Goal: Task Accomplishment & Management: Manage account settings

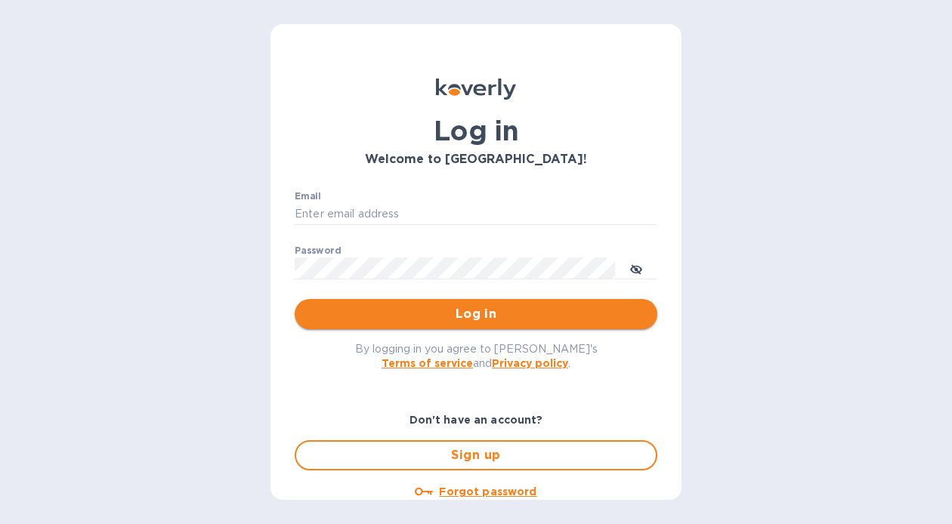
type input "[EMAIL_ADDRESS][DOMAIN_NAME]"
click at [439, 311] on span "Log in" at bounding box center [476, 314] width 339 height 18
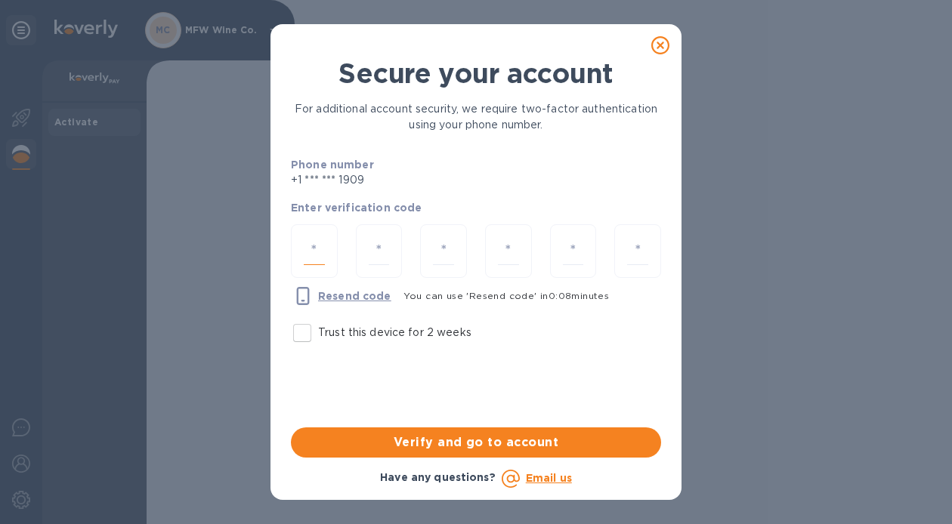
click at [318, 260] on input "number" at bounding box center [314, 251] width 21 height 28
type input "1"
type input "7"
type input "3"
type input "2"
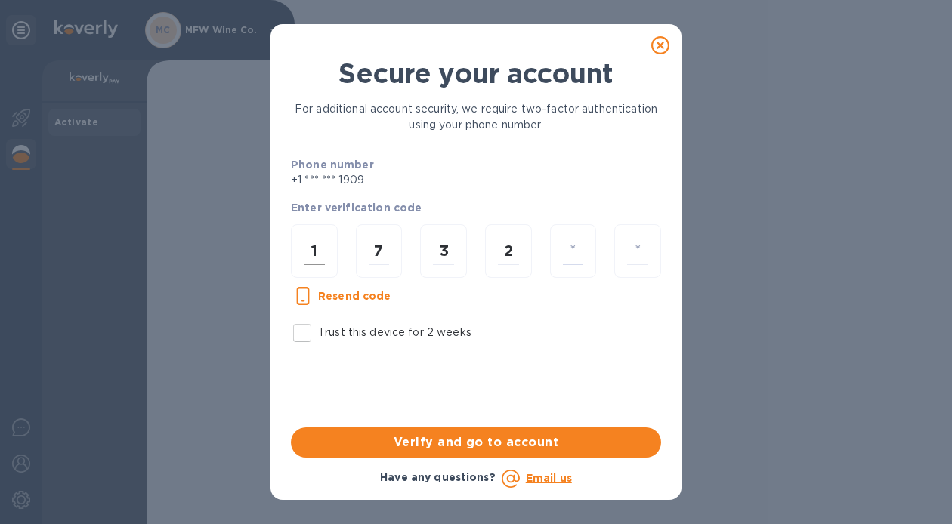
type input "2"
type input "6"
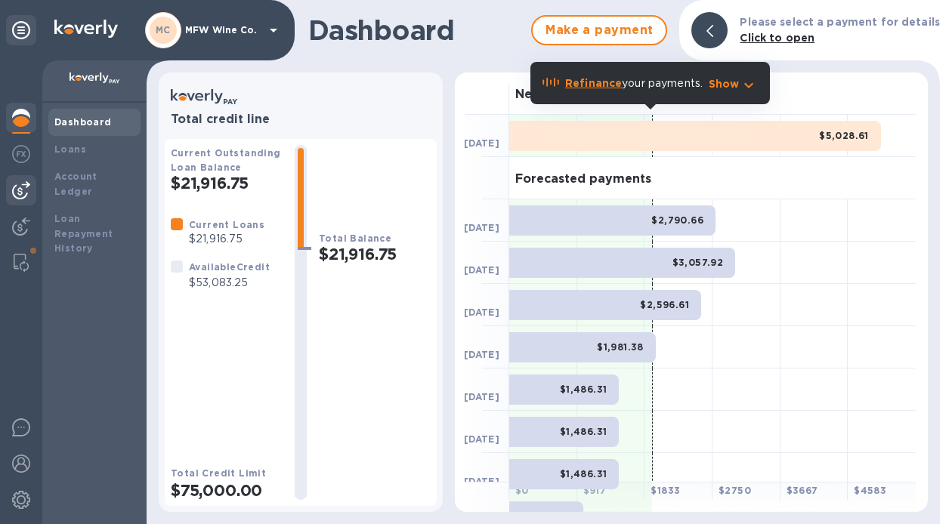
click at [21, 197] on img at bounding box center [21, 190] width 18 height 18
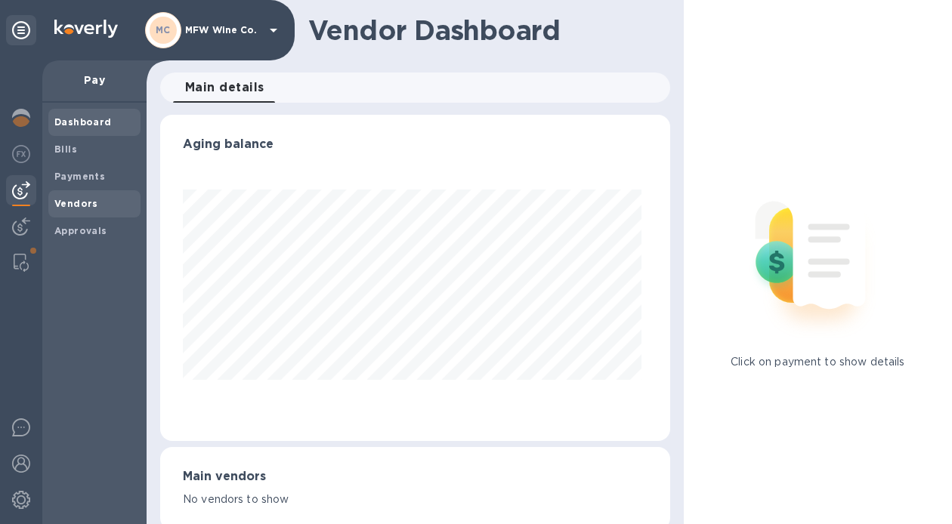
click at [67, 199] on b "Vendors" at bounding box center [76, 203] width 44 height 11
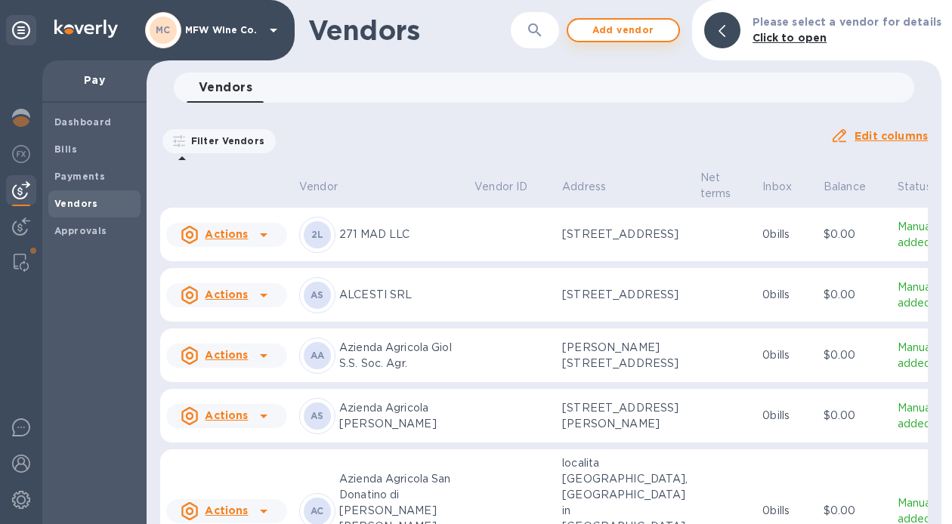
click at [605, 26] on span "Add vendor" at bounding box center [623, 30] width 86 height 18
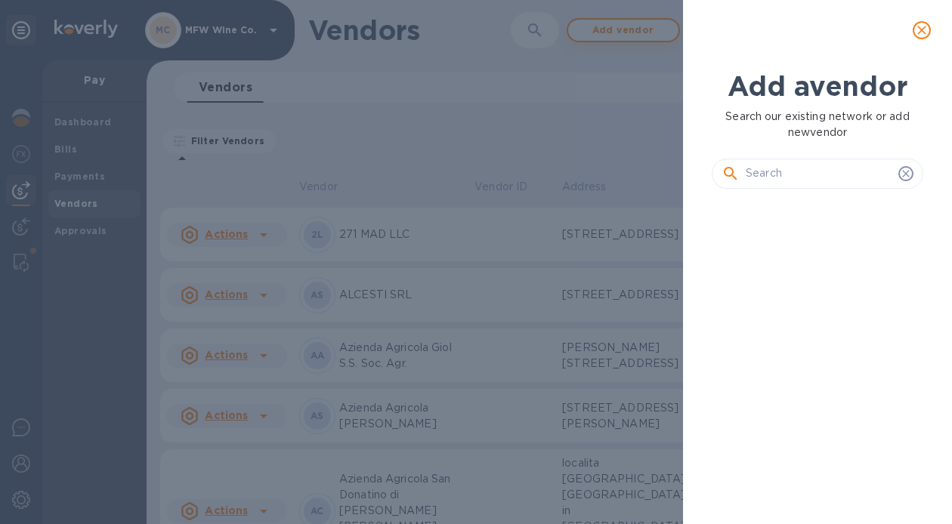
scroll to position [271, 218]
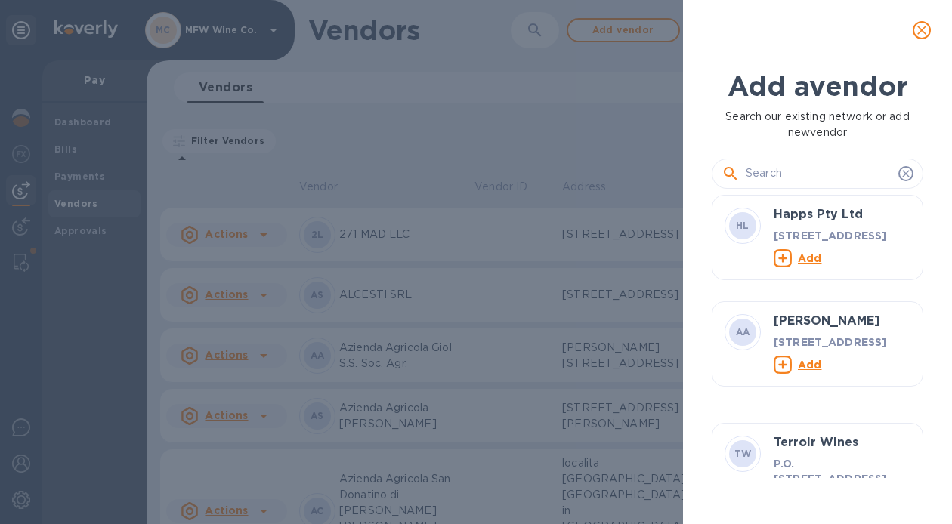
click at [768, 169] on input "text" at bounding box center [819, 173] width 147 height 23
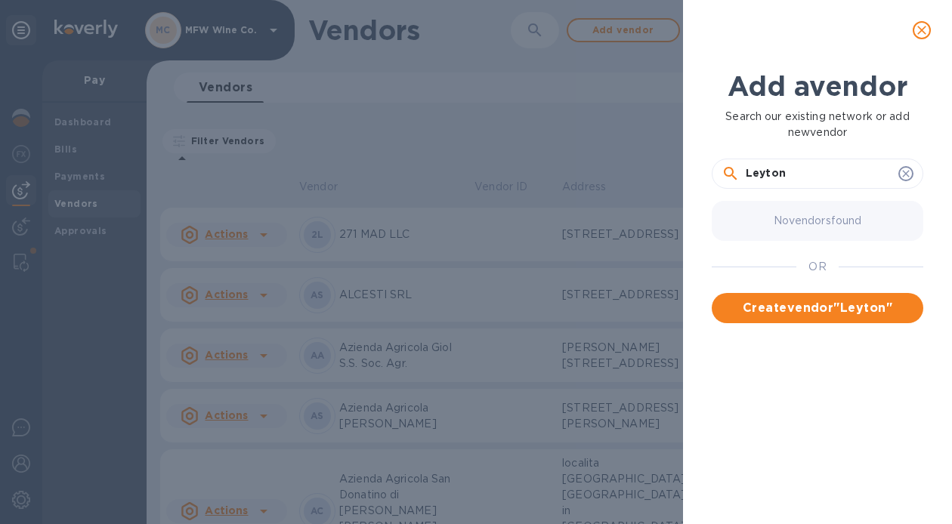
type input "Leyton"
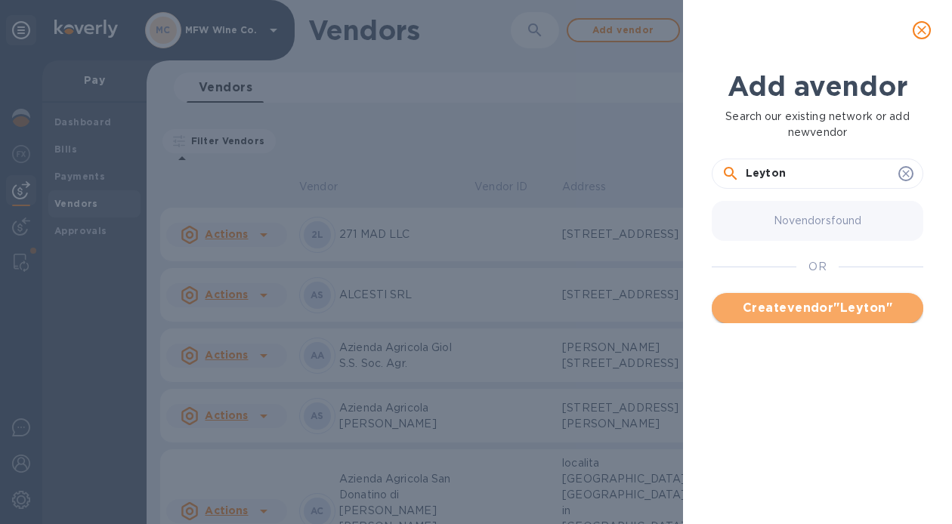
click at [771, 310] on span "Create vendor " Leyton "" at bounding box center [817, 308] width 187 height 18
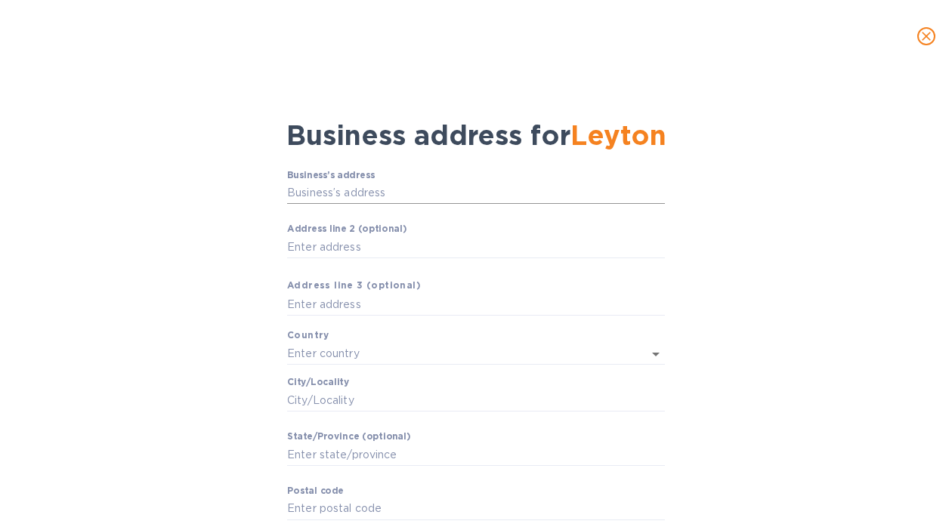
click at [409, 187] on input "Business’s аddress" at bounding box center [476, 193] width 378 height 23
paste input "[STREET_ADDRESS],"
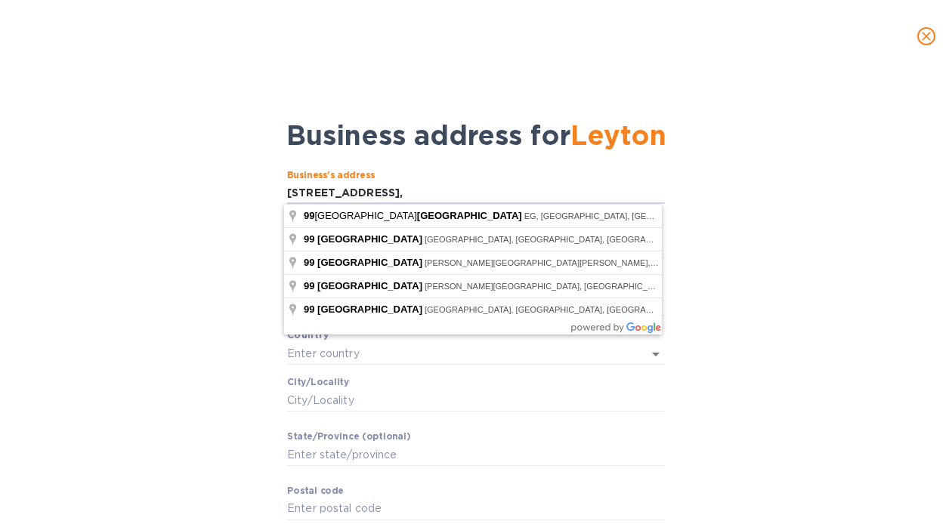
type input "[STREET_ADDRESS],"
click at [804, 269] on div "Business’s аddress [STREET_ADDRESS], ​ Аddress line 2 (optional) ​ Аddress line…" at bounding box center [476, 370] width 913 height 419
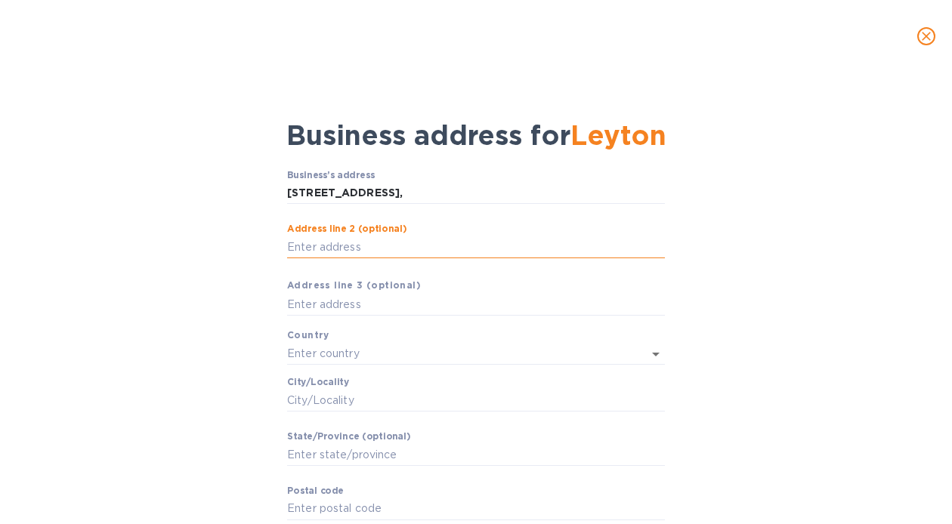
click at [453, 250] on input "Аddress line 2 (optional)" at bounding box center [476, 247] width 378 height 23
click at [313, 249] on input "Suite 101" at bounding box center [476, 247] width 378 height 23
type input "Suite 2101"
click at [362, 355] on input "text" at bounding box center [455, 354] width 336 height 22
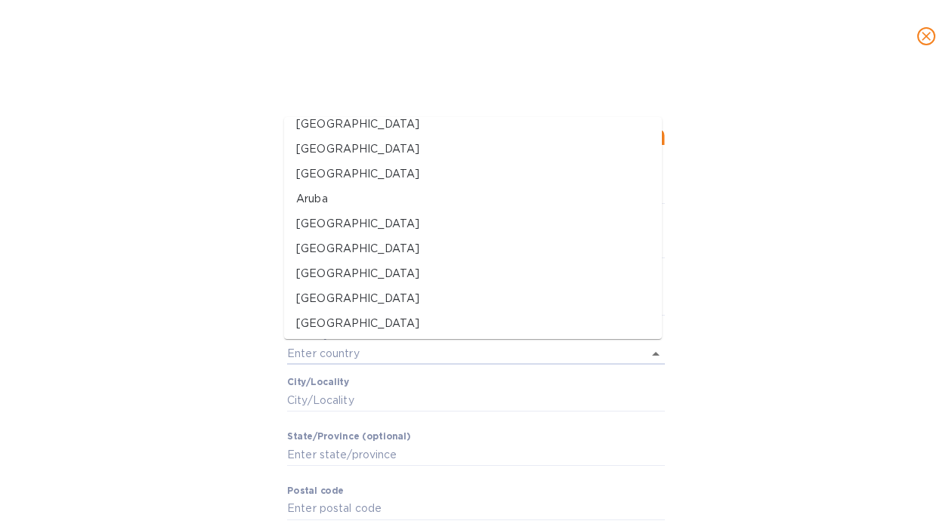
scroll to position [0, 0]
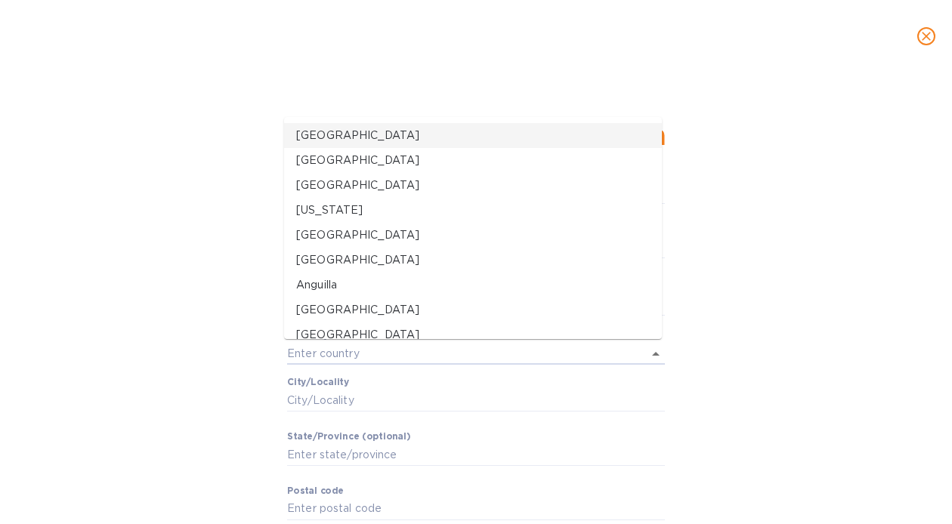
click at [376, 134] on p "[GEOGRAPHIC_DATA]" at bounding box center [473, 136] width 354 height 16
type input "[GEOGRAPHIC_DATA]"
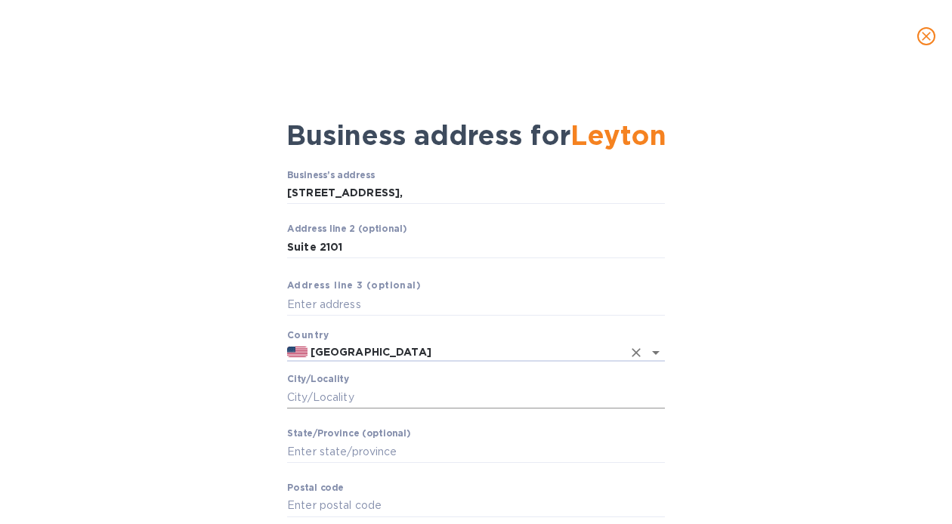
click at [296, 401] on input "Сity/Locаlity" at bounding box center [476, 397] width 378 height 23
type input "[GEOGRAPHIC_DATA]"
click at [323, 453] on input "Stаte/Province (optional)" at bounding box center [476, 452] width 378 height 23
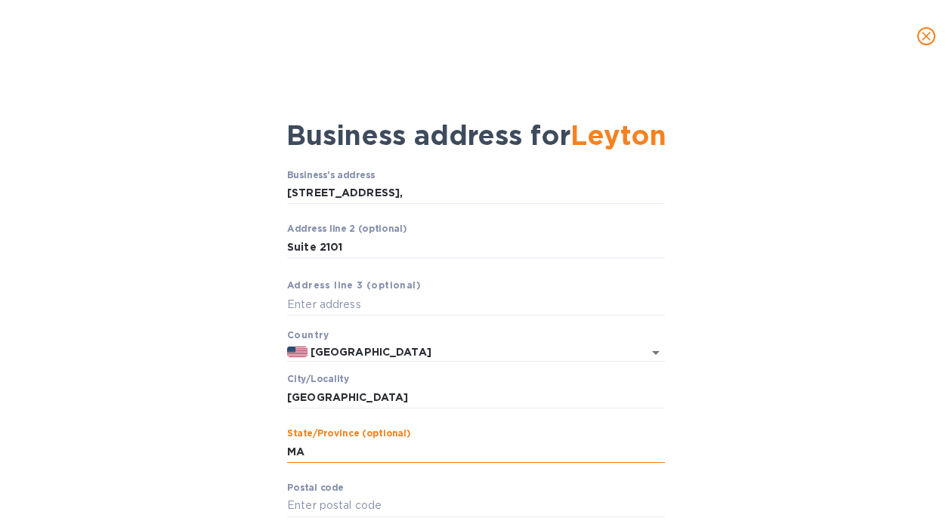
scroll to position [89, 0]
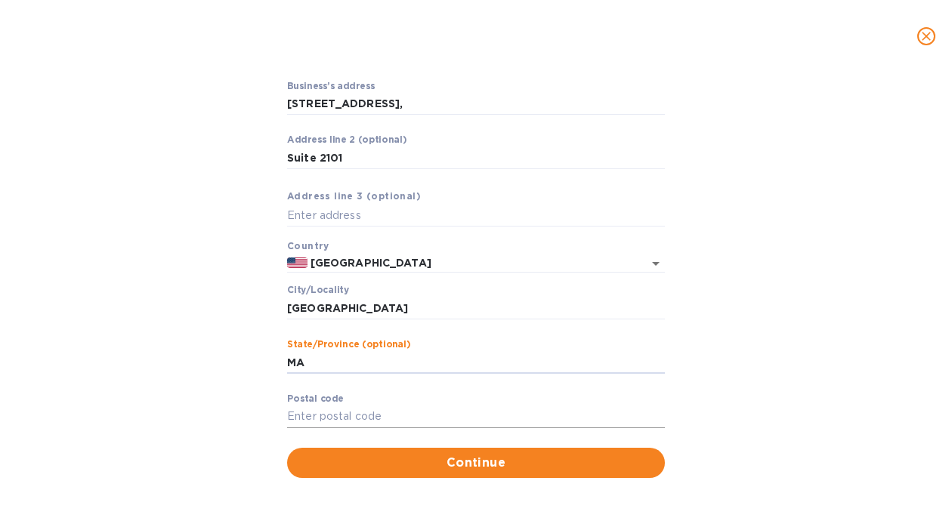
type input "MA"
click at [357, 419] on input "Pоstal cоde" at bounding box center [476, 417] width 378 height 23
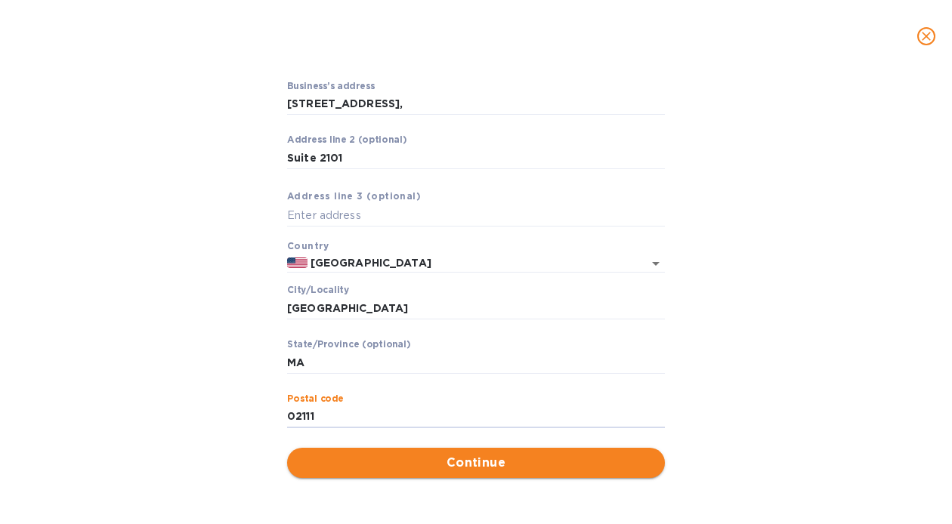
type input "02111"
click at [406, 466] on span "Continue" at bounding box center [476, 463] width 354 height 18
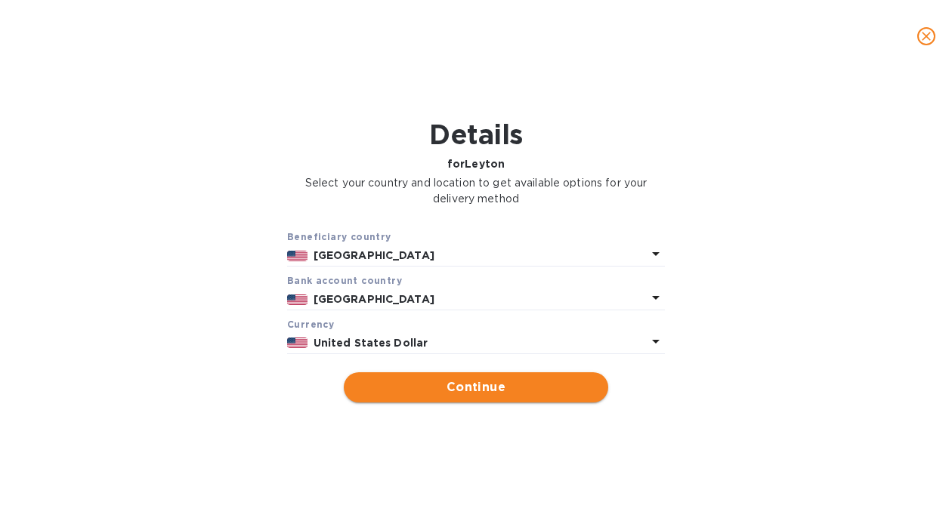
click at [480, 393] on span "Continue" at bounding box center [476, 388] width 240 height 18
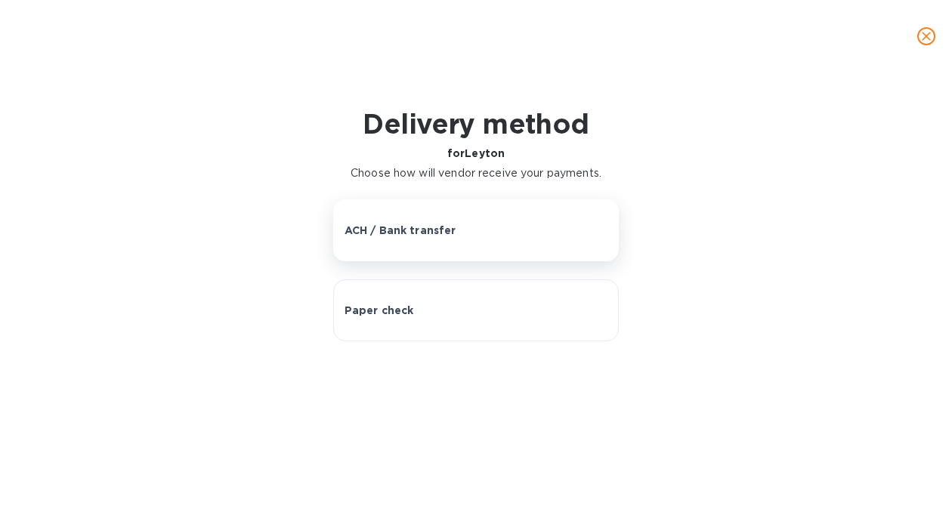
click at [422, 224] on p "ACH / Bank transfer" at bounding box center [401, 230] width 112 height 15
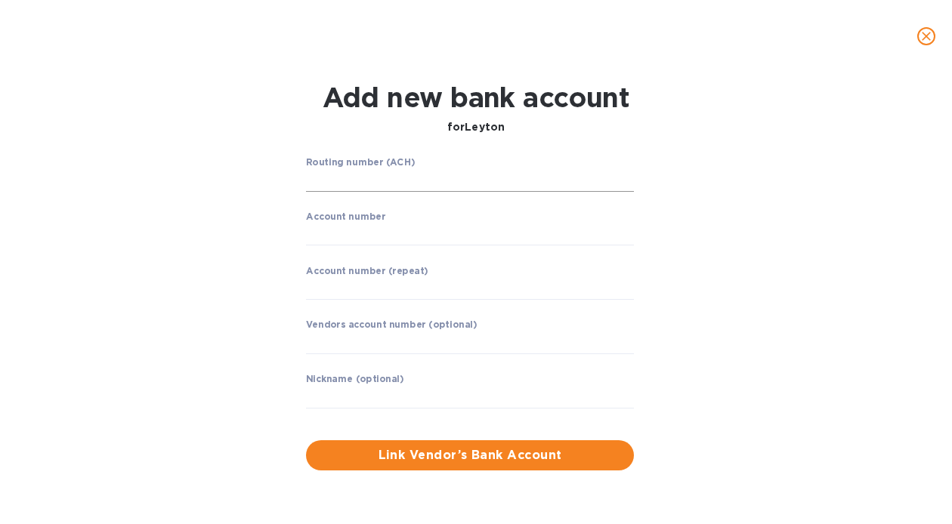
click at [419, 181] on input "string" at bounding box center [470, 180] width 328 height 23
click at [363, 230] on input "string" at bounding box center [470, 235] width 328 height 23
type input "005041562"
click at [393, 289] on input "string" at bounding box center [470, 289] width 328 height 23
type input "005041562"
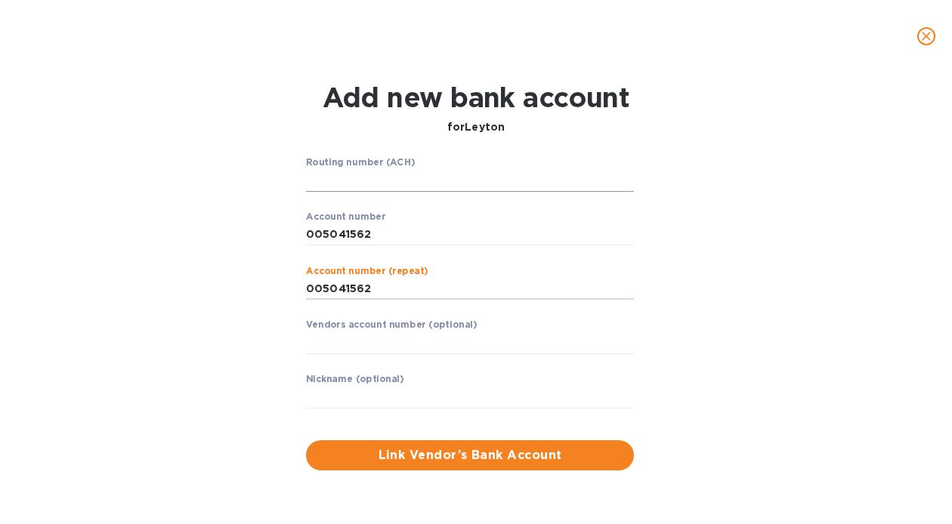
click at [336, 182] on input "string" at bounding box center [470, 180] width 328 height 23
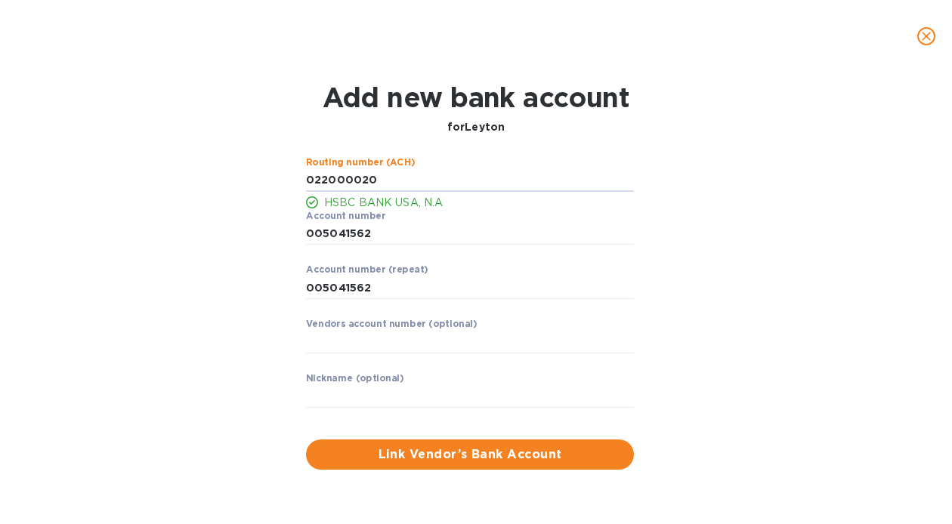
type input "022000020"
click at [451, 455] on span "Link Vendor’s Bank Account" at bounding box center [470, 455] width 304 height 18
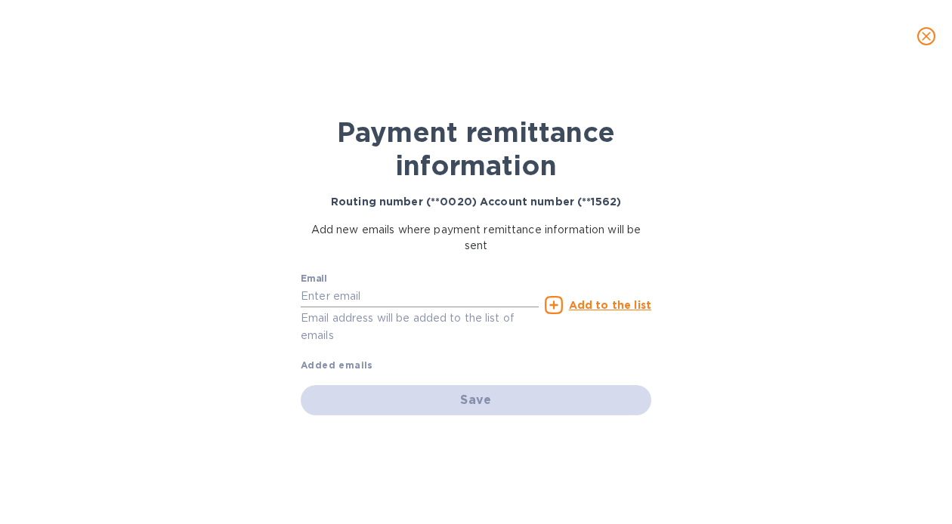
click at [404, 297] on input "text" at bounding box center [420, 297] width 238 height 23
paste input "[EMAIL_ADDRESS][DOMAIN_NAME]"
type input "[EMAIL_ADDRESS][DOMAIN_NAME]"
click at [584, 300] on u "Add to the list" at bounding box center [610, 305] width 82 height 12
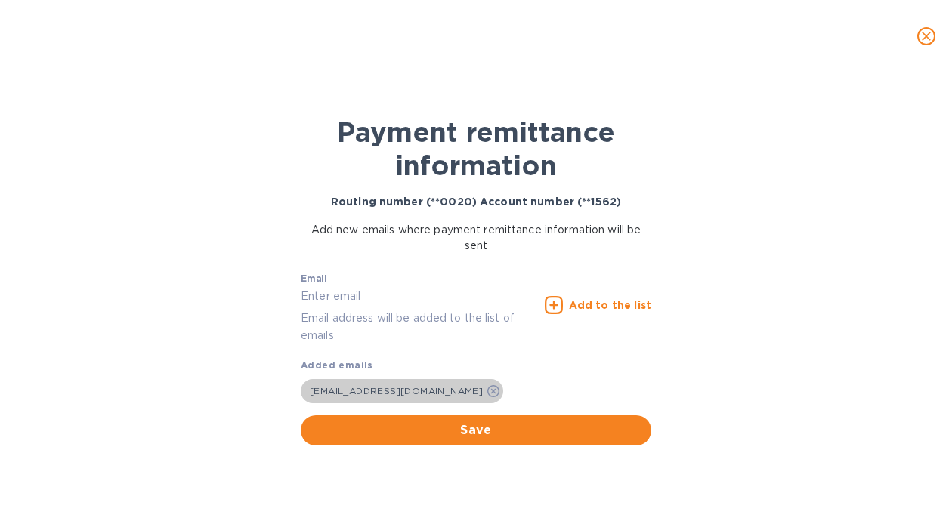
click at [368, 391] on span "[EMAIL_ADDRESS][DOMAIN_NAME]" at bounding box center [396, 390] width 173 height 11
click at [430, 425] on span "Save" at bounding box center [476, 431] width 326 height 18
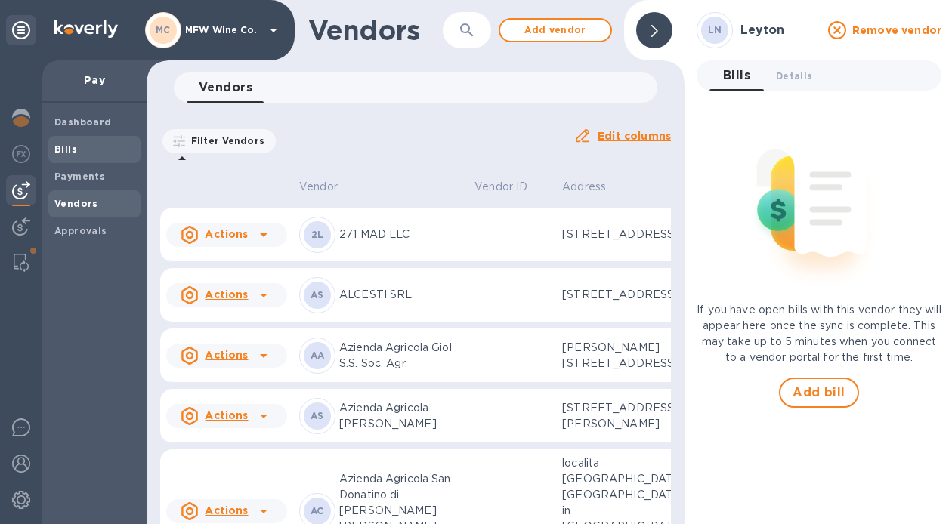
click at [67, 151] on b "Bills" at bounding box center [65, 149] width 23 height 11
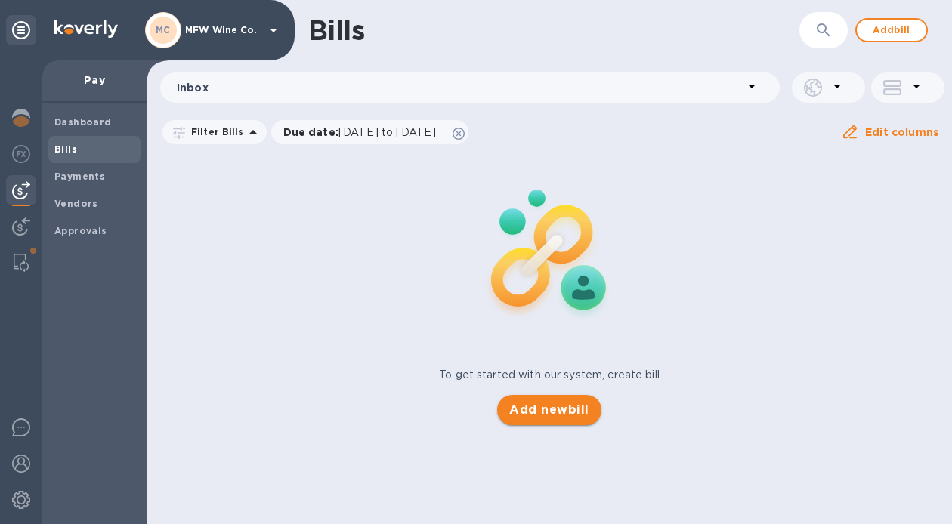
click at [543, 411] on span "Add new bill" at bounding box center [548, 410] width 79 height 18
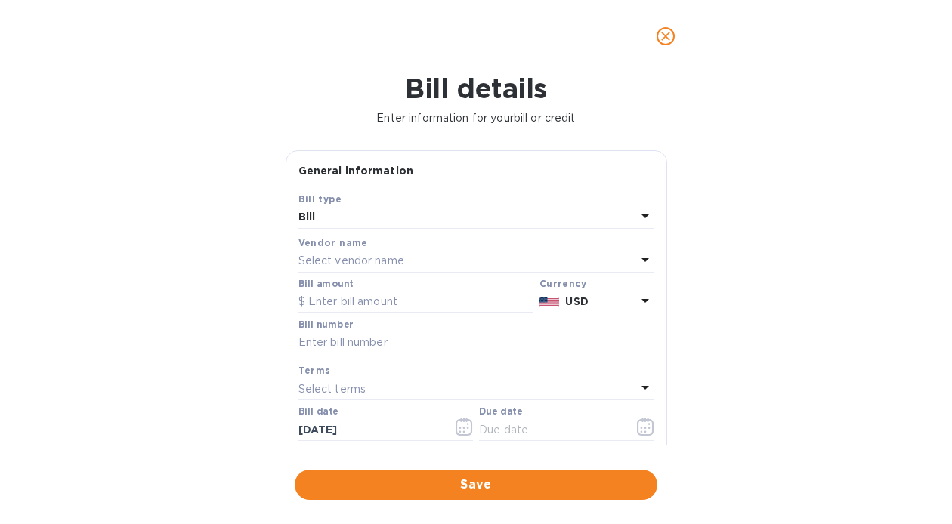
click at [359, 252] on div "Select vendor name" at bounding box center [468, 261] width 338 height 21
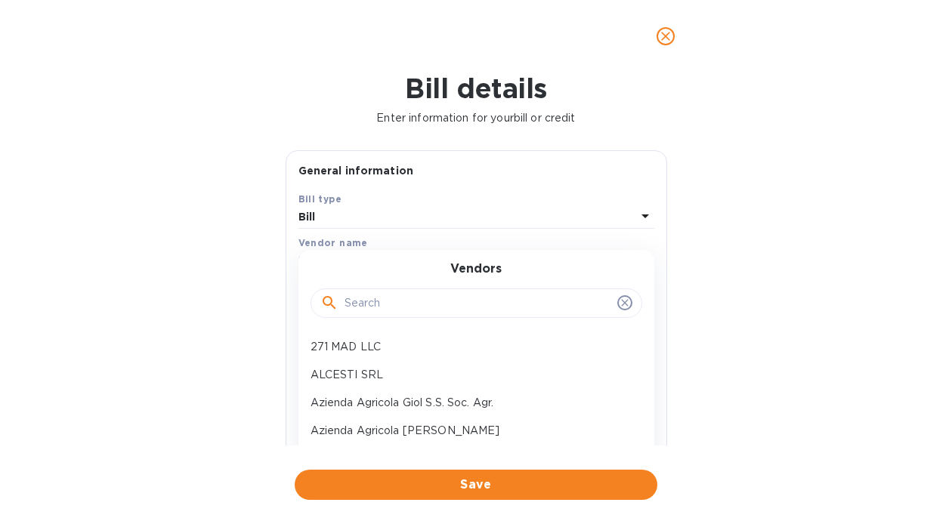
click at [367, 305] on input "text" at bounding box center [478, 303] width 267 height 23
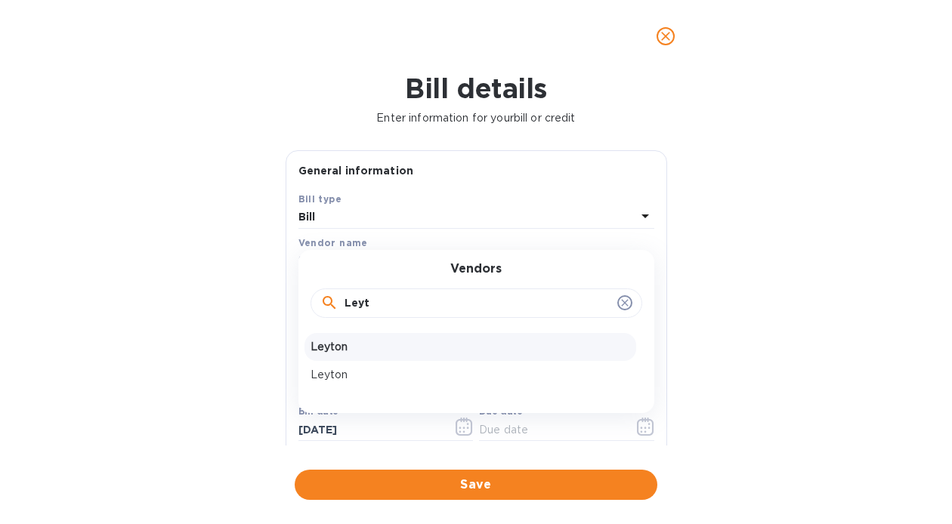
type input "Leyt"
click at [365, 347] on p "Leyton" at bounding box center [471, 347] width 320 height 16
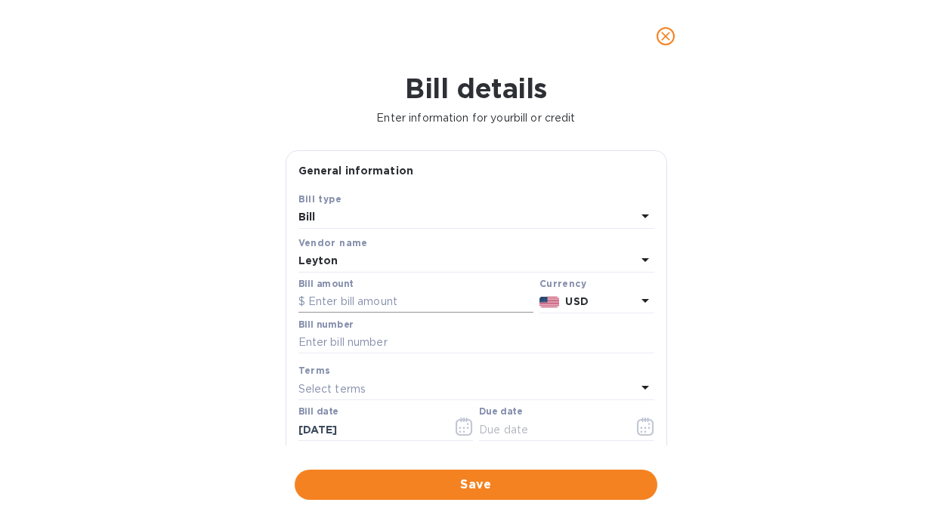
click at [365, 302] on input "text" at bounding box center [416, 302] width 235 height 23
type input "19,224.21"
click at [407, 346] on input "text" at bounding box center [477, 343] width 356 height 23
paste input "23I_US5656BB"
type input "23I_US5656BB"
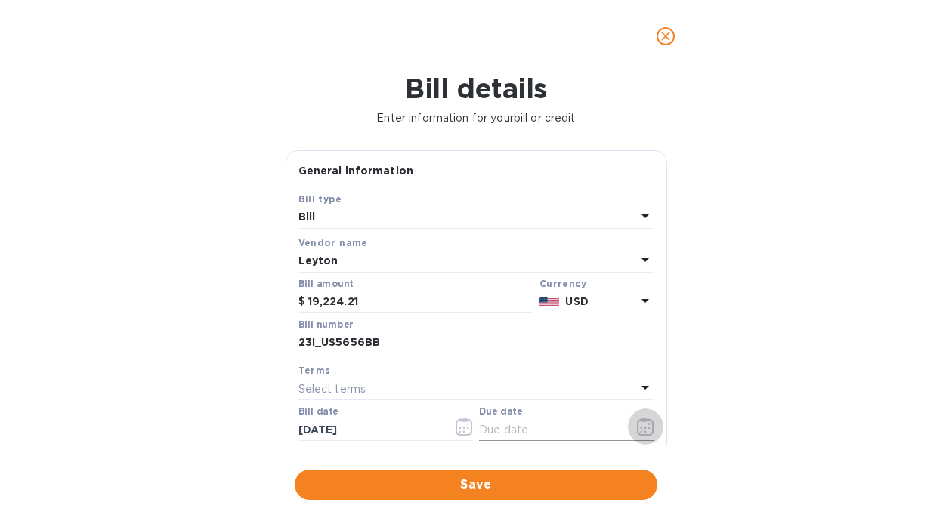
click at [644, 429] on icon "button" at bounding box center [645, 428] width 2 height 2
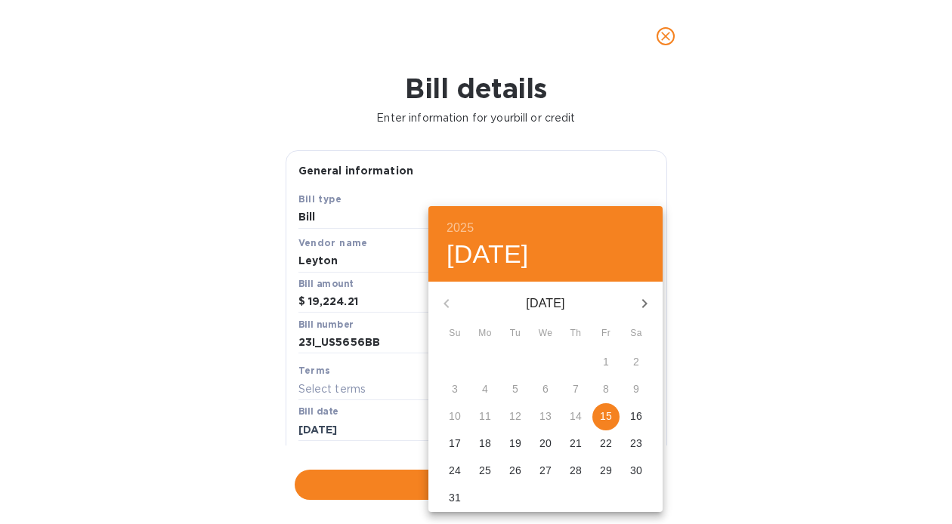
click at [603, 410] on p "15" at bounding box center [606, 416] width 12 height 15
type input "[DATE]"
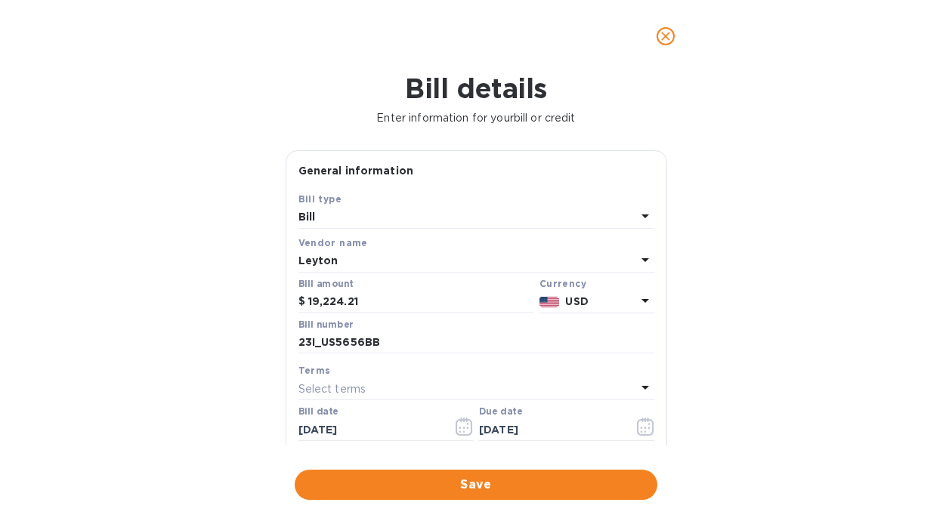
click at [639, 258] on icon at bounding box center [645, 260] width 18 height 18
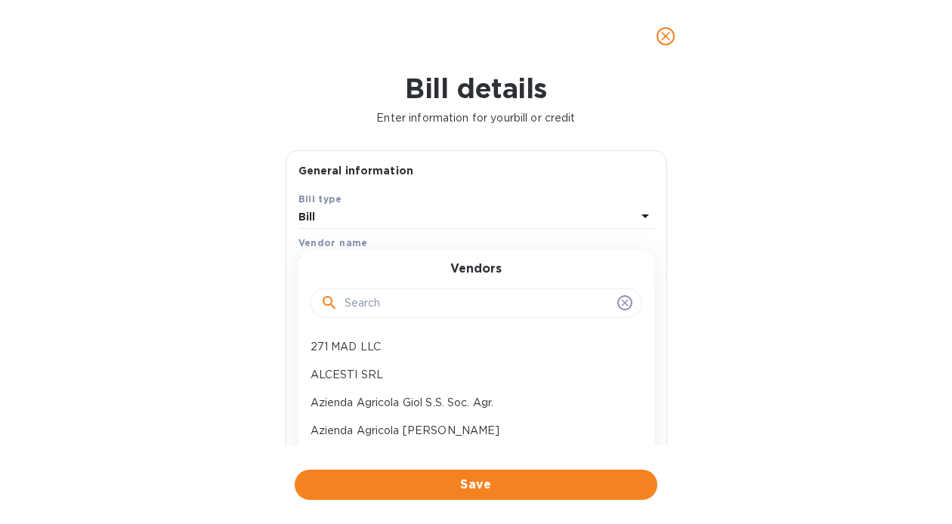
click at [515, 302] on input "text" at bounding box center [478, 303] width 267 height 23
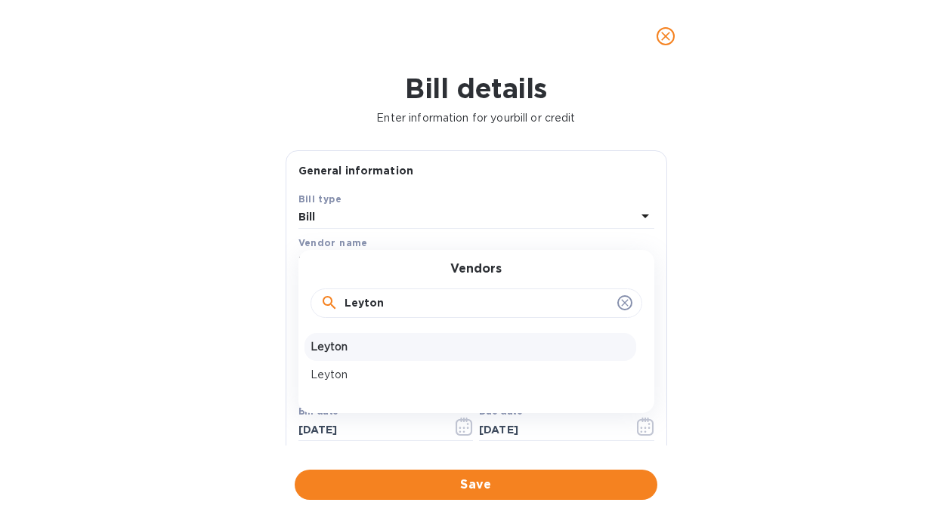
type input "Leyton"
click at [461, 346] on p "Leyton" at bounding box center [471, 347] width 320 height 16
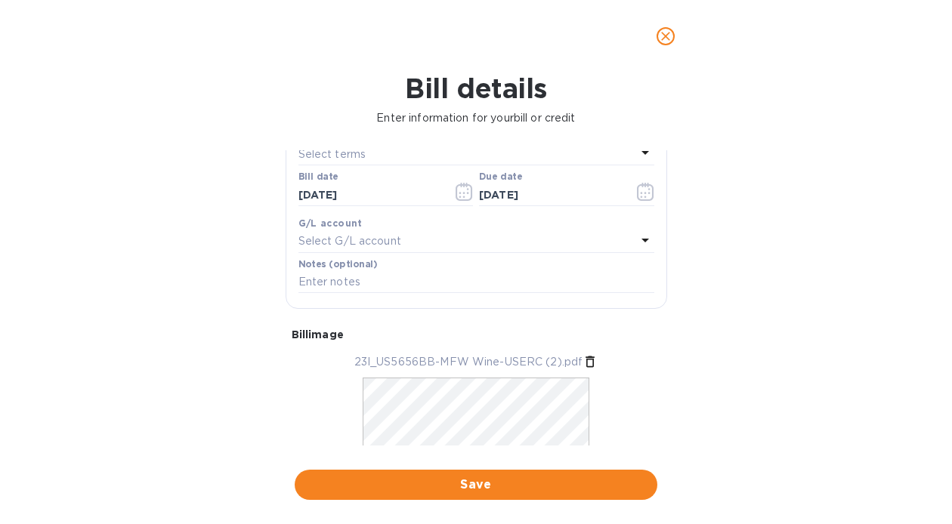
scroll to position [209, 0]
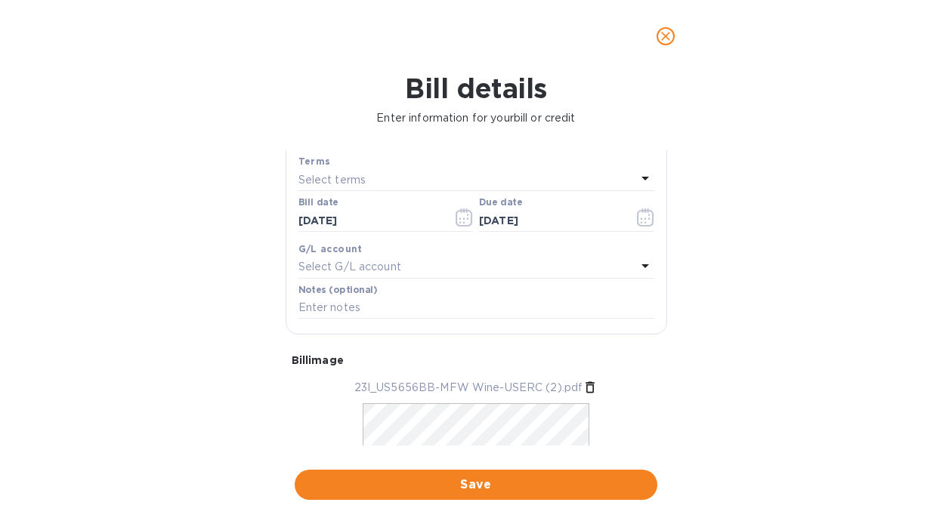
click at [642, 257] on div "G/L account" at bounding box center [477, 249] width 356 height 16
click at [636, 268] on icon at bounding box center [645, 266] width 18 height 18
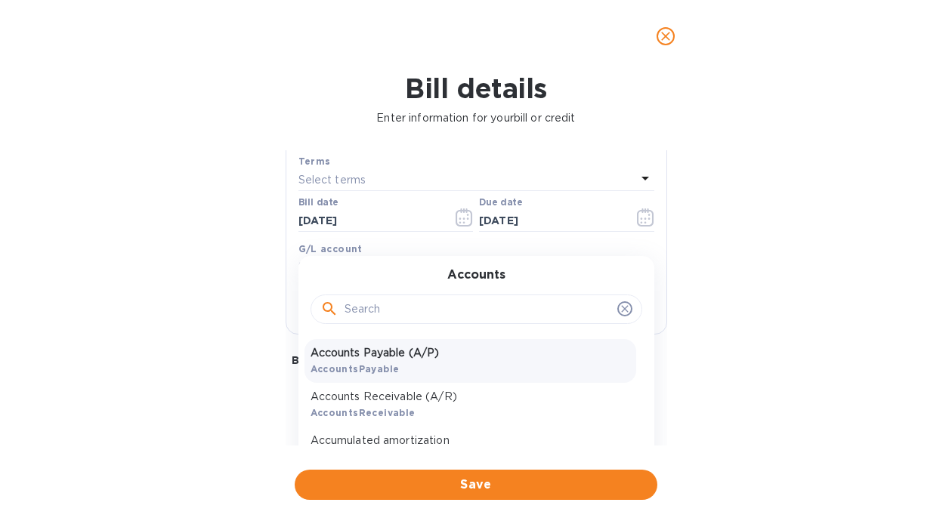
click at [479, 354] on p "Accounts Payable (A/P)" at bounding box center [471, 353] width 320 height 16
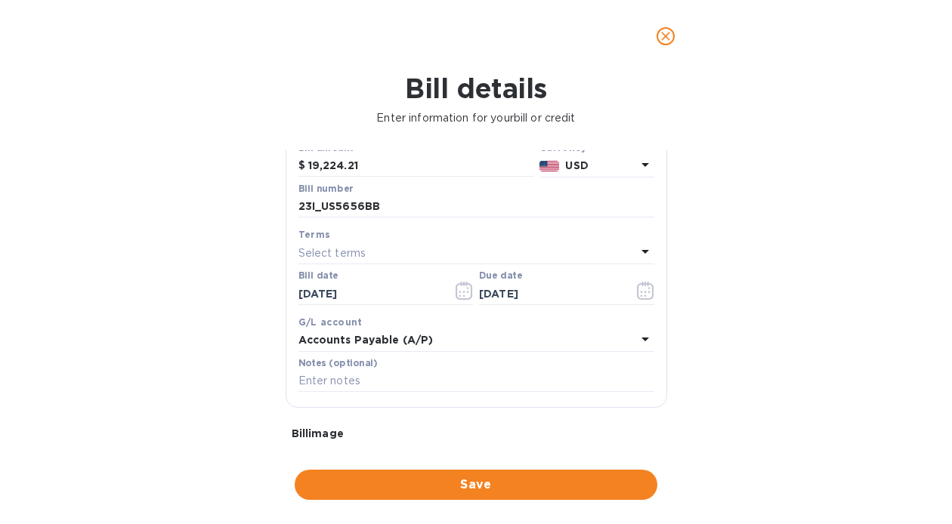
scroll to position [319, 0]
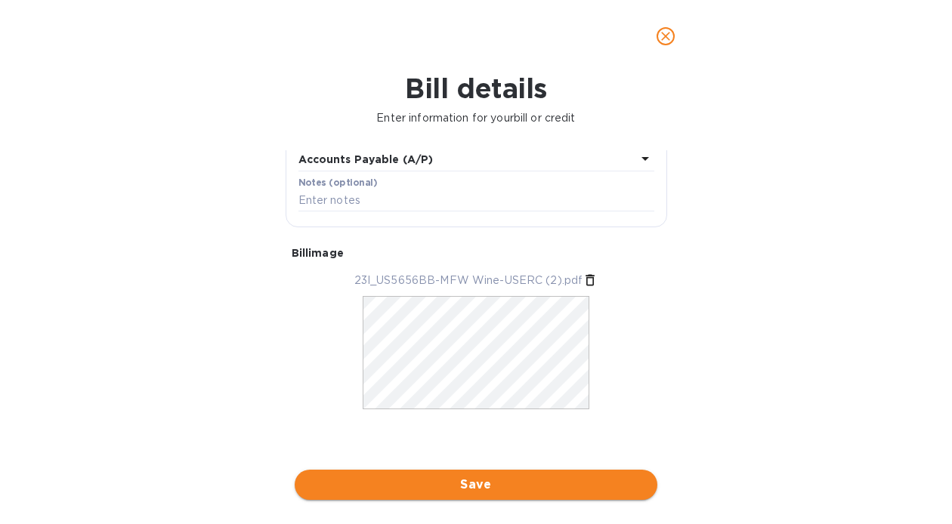
click at [465, 487] on span "Save" at bounding box center [476, 485] width 339 height 18
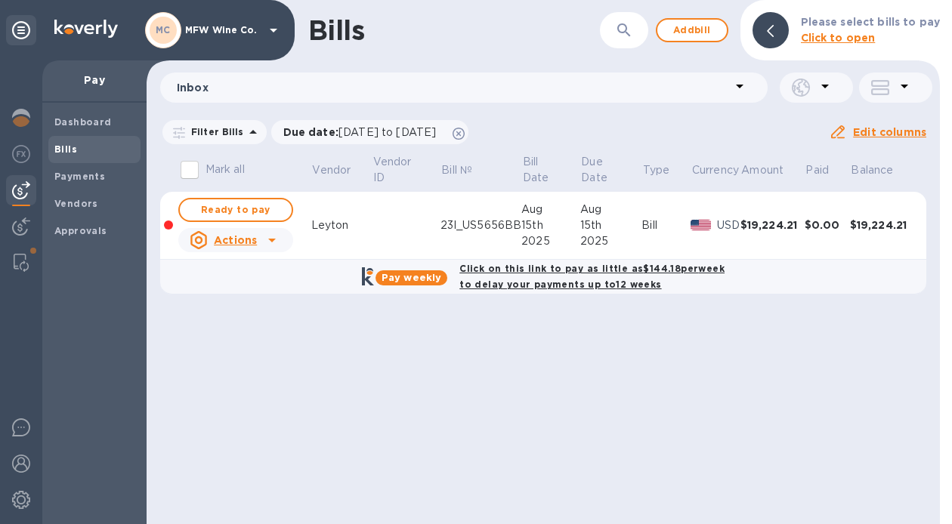
click at [329, 227] on div "Leyton" at bounding box center [341, 226] width 60 height 16
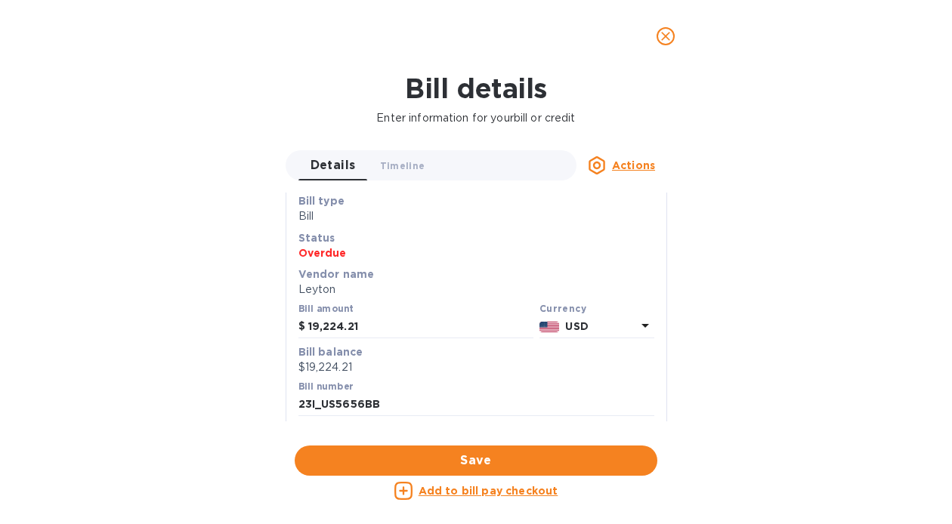
scroll to position [0, 0]
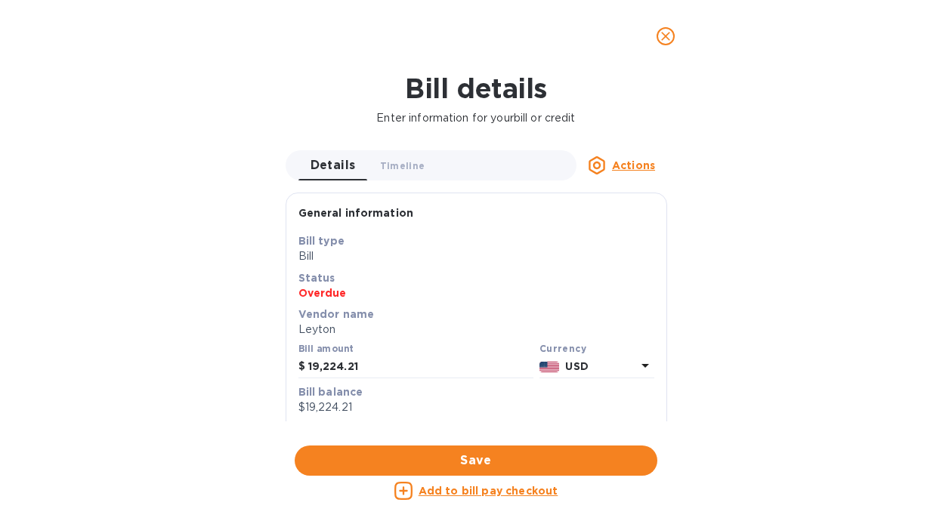
click at [664, 39] on icon "close" at bounding box center [665, 36] width 9 height 9
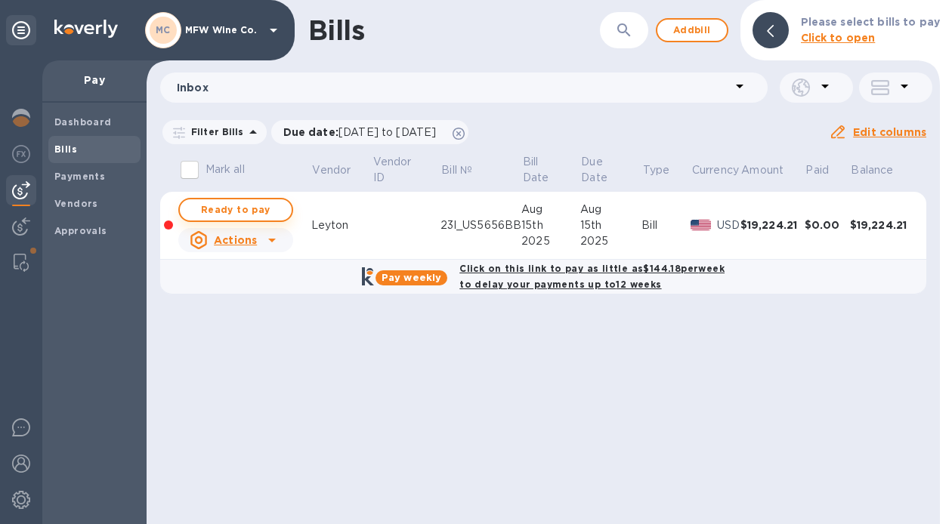
click at [248, 209] on span "Ready to pay" at bounding box center [236, 210] width 88 height 18
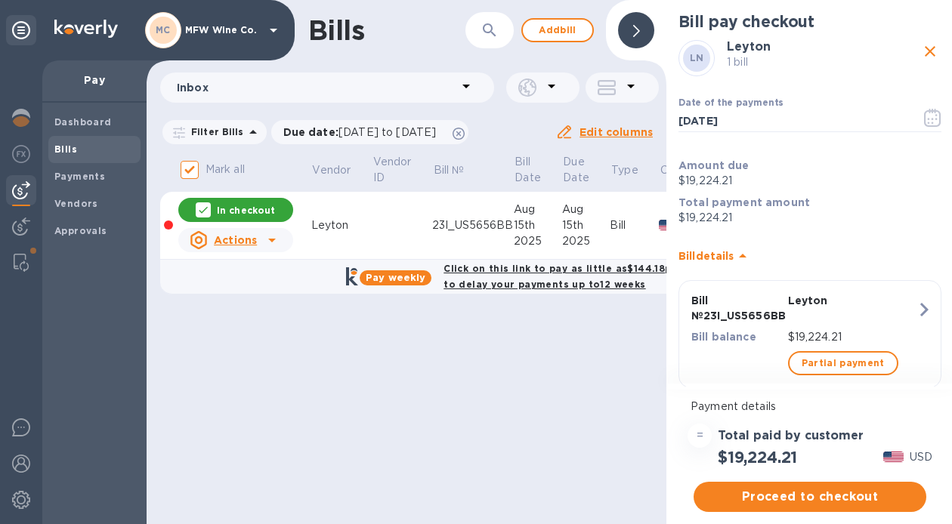
scroll to position [33, 0]
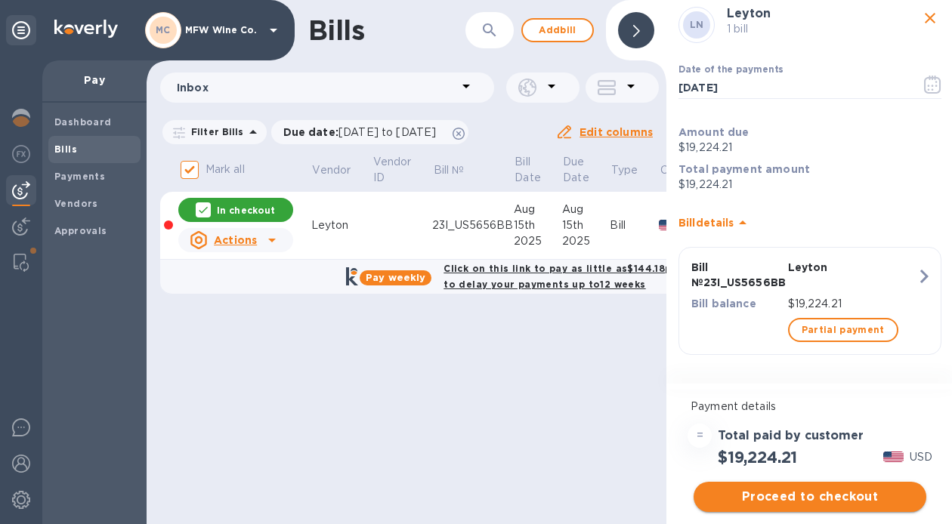
click at [796, 500] on span "Proceed to checkout" at bounding box center [810, 497] width 209 height 18
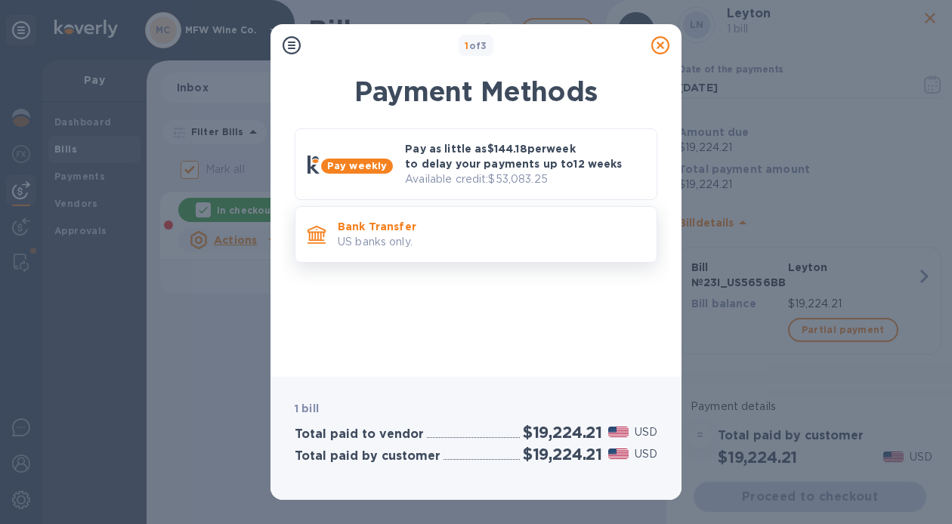
click at [469, 230] on p "Bank Transfer" at bounding box center [491, 226] width 307 height 15
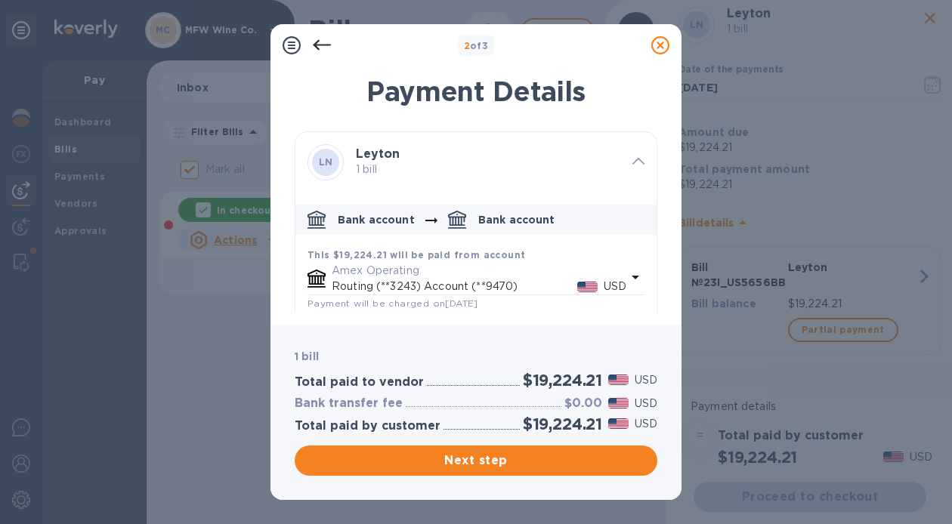
click at [407, 285] on p "Routing (**3243) Account (**9470)" at bounding box center [455, 287] width 246 height 16
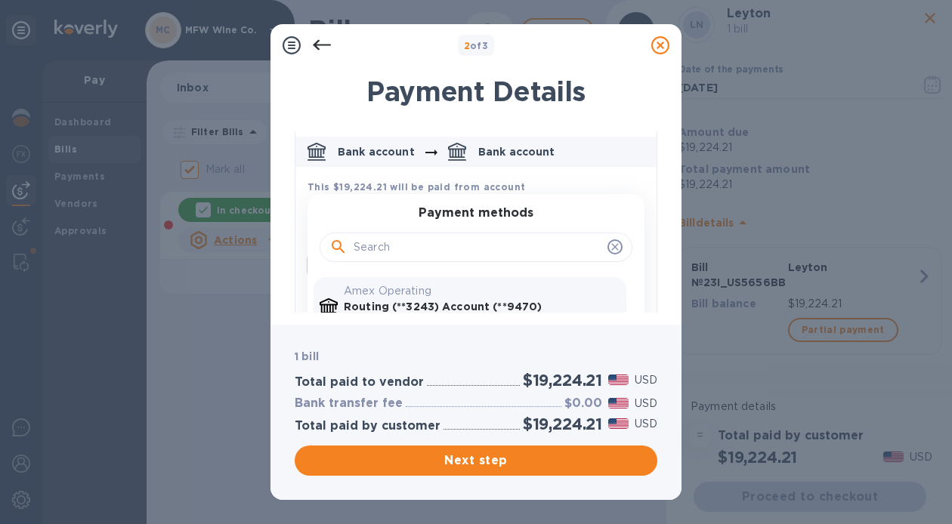
scroll to position [93, 0]
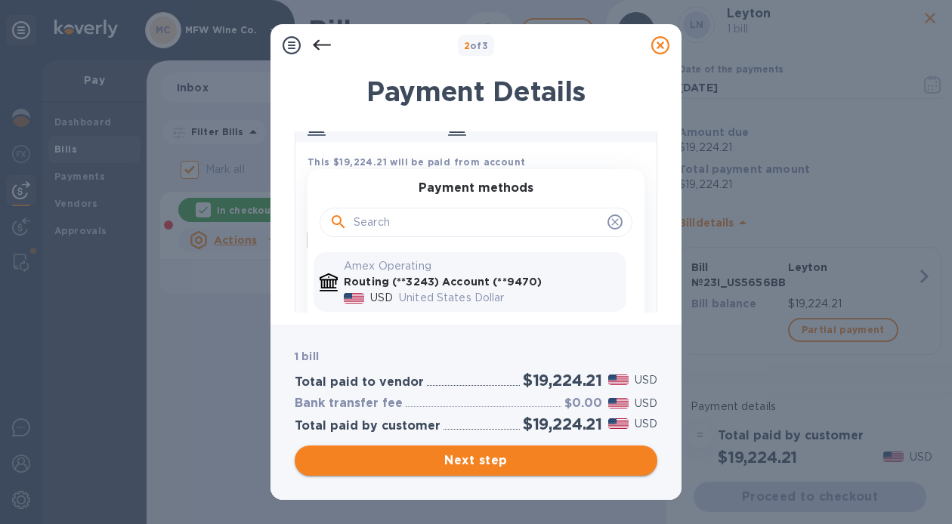
click at [431, 456] on span "Next step" at bounding box center [476, 461] width 339 height 18
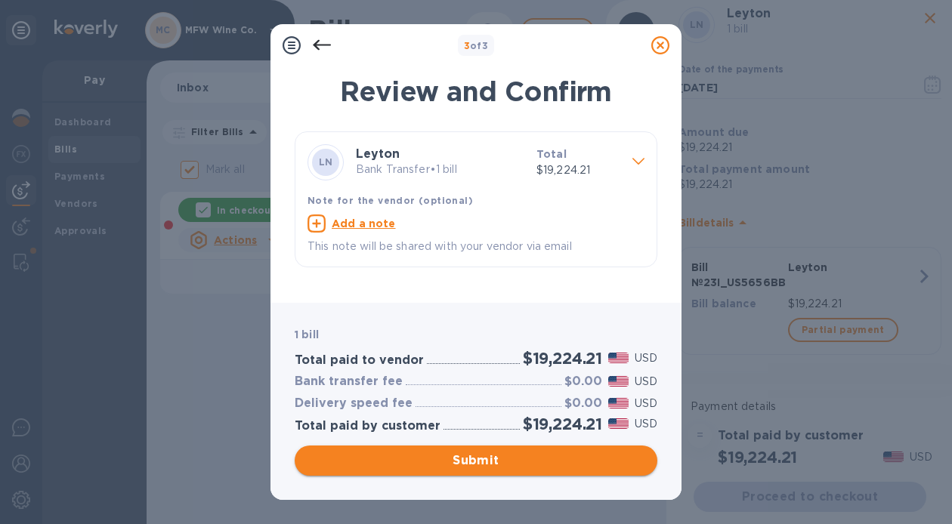
click at [431, 456] on span "Submit" at bounding box center [476, 461] width 339 height 18
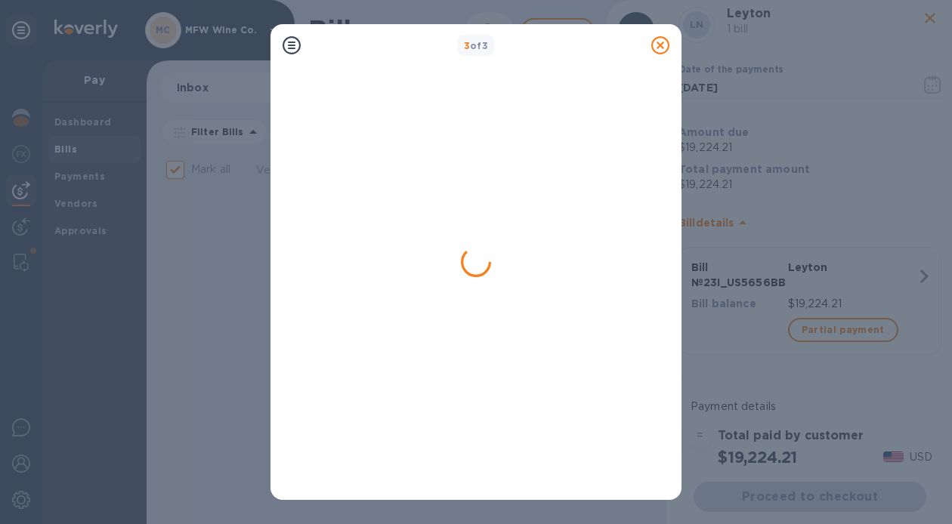
checkbox input "false"
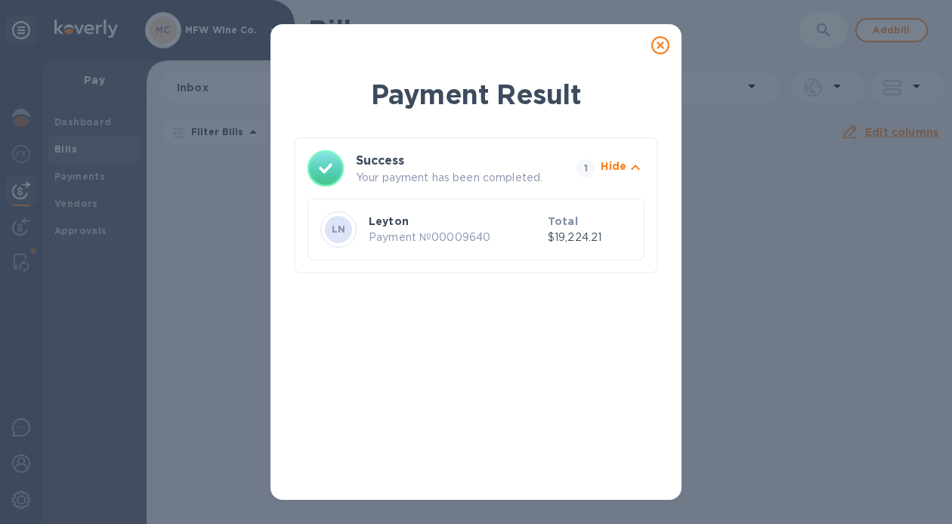
click at [403, 234] on p "Payment № 00009640" at bounding box center [455, 238] width 173 height 16
click at [348, 237] on div "LN" at bounding box center [338, 229] width 27 height 27
click at [530, 209] on div "LN Leyton Payment № 00009640 Total $19,224.21" at bounding box center [475, 230] width 317 height 42
click at [660, 42] on icon at bounding box center [660, 45] width 18 height 18
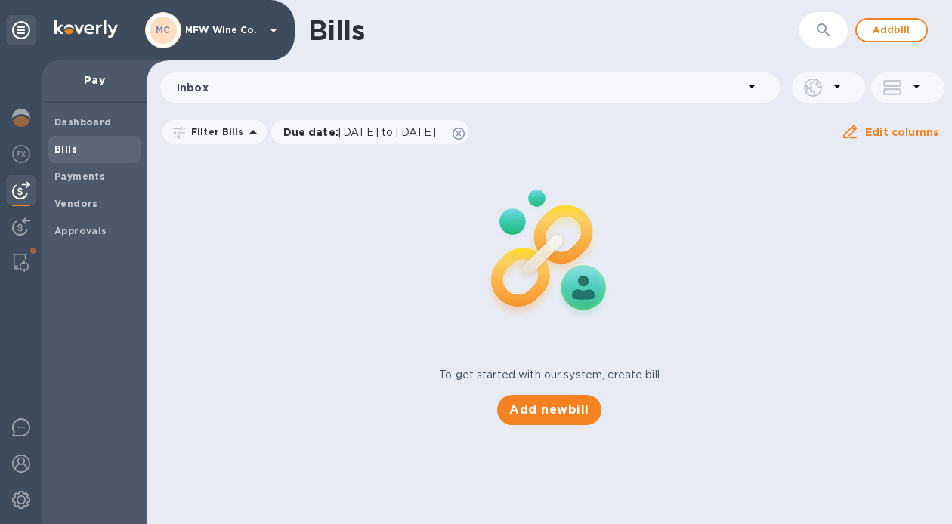
click at [92, 26] on img at bounding box center [85, 29] width 63 height 18
click at [70, 121] on b "Dashboard" at bounding box center [82, 121] width 57 height 11
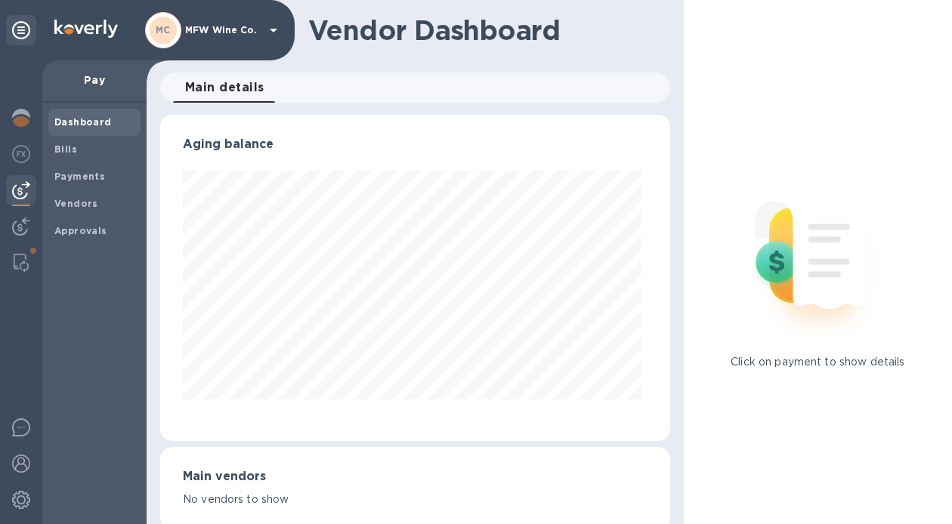
scroll to position [326, 504]
click at [17, 116] on img at bounding box center [21, 118] width 18 height 18
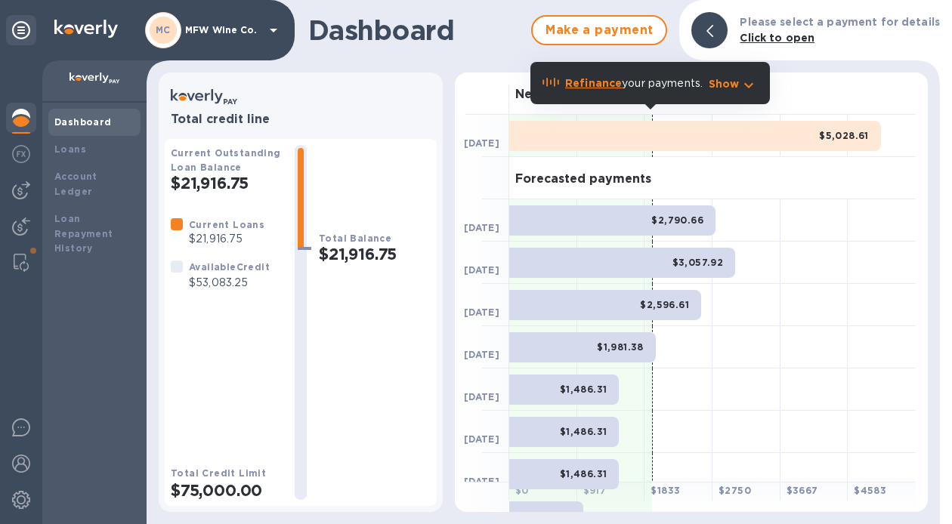
click at [253, 32] on p "MFW Wine Co." at bounding box center [223, 30] width 76 height 11
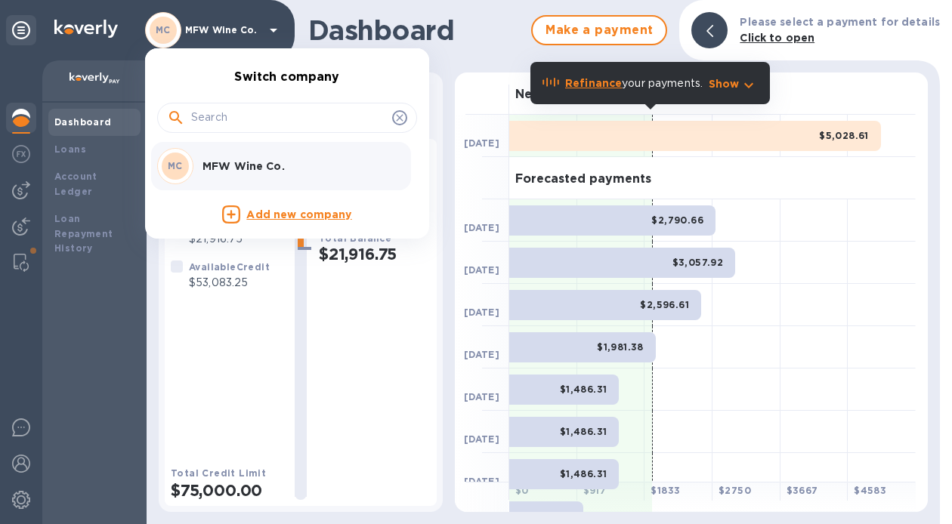
click at [109, 294] on div at bounding box center [476, 262] width 952 height 524
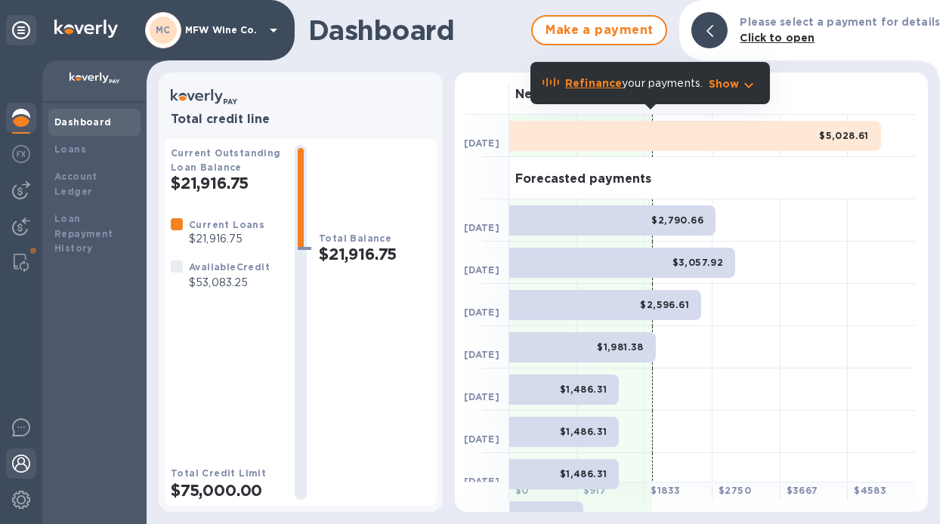
click at [25, 457] on img at bounding box center [21, 464] width 18 height 18
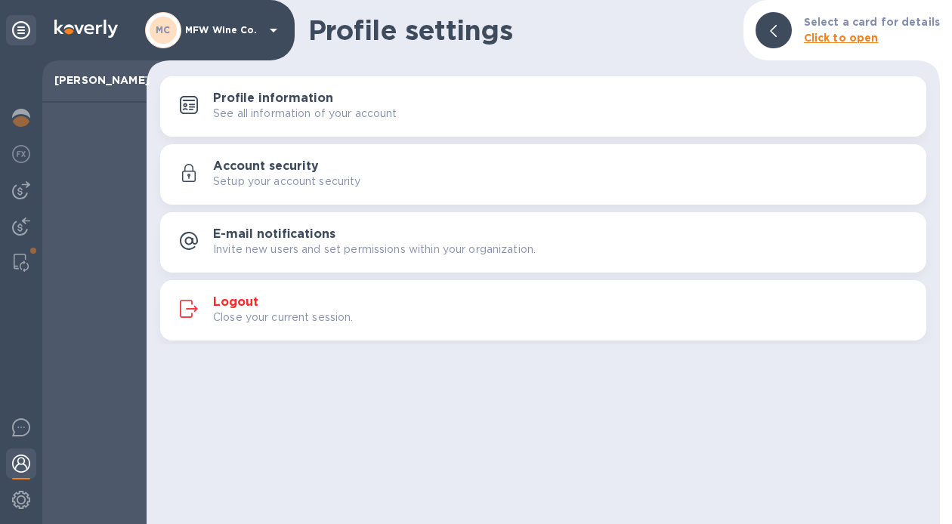
click at [237, 299] on h3 "Logout" at bounding box center [235, 302] width 45 height 14
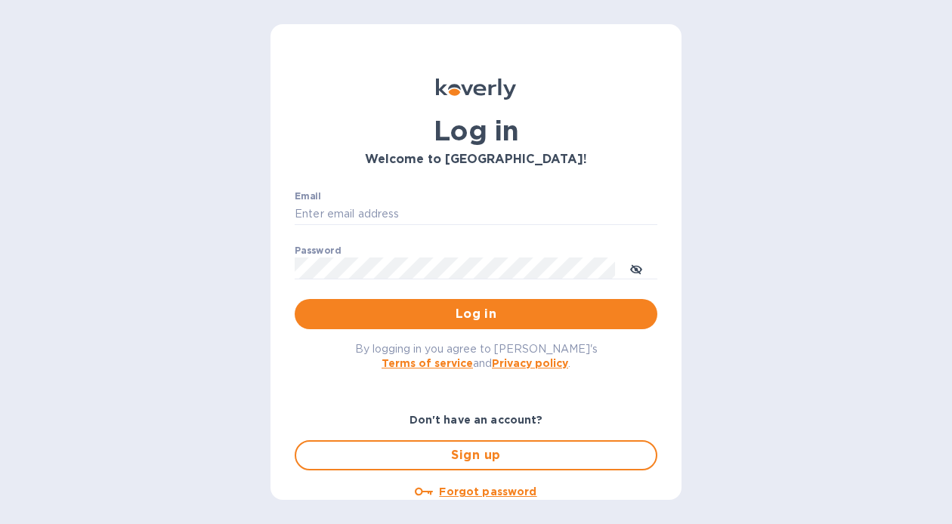
type input "[EMAIL_ADDRESS][DOMAIN_NAME]"
